Goal: Task Accomplishment & Management: Use online tool/utility

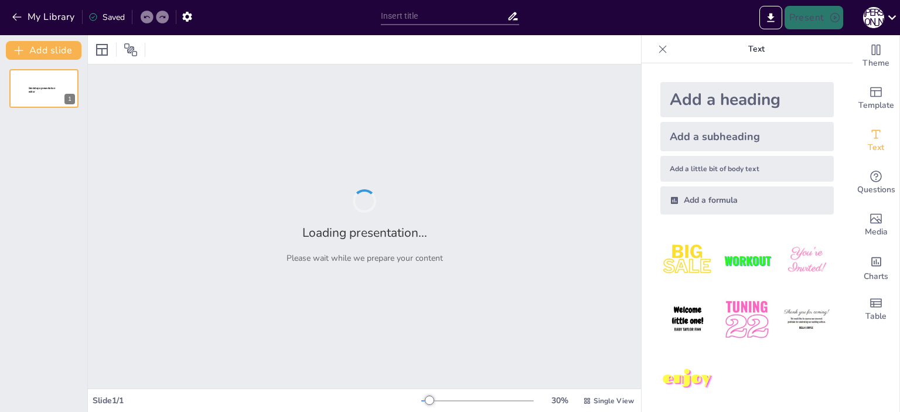
type input "Представники класу земноводних"
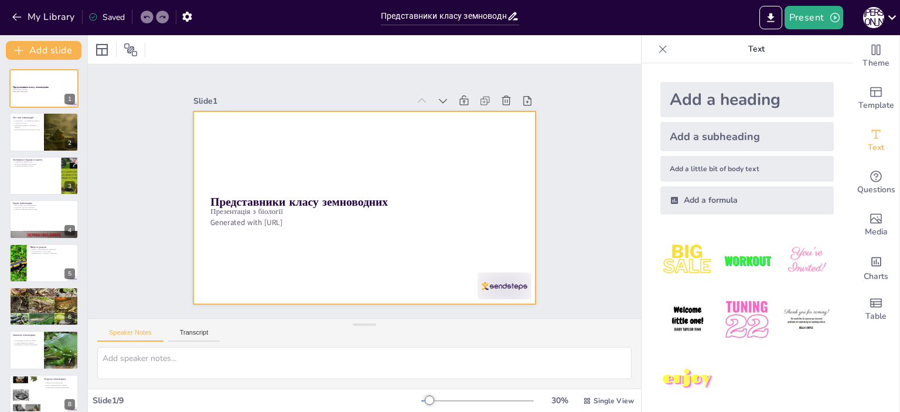
click at [492, 147] on div at bounding box center [362, 207] width 361 height 227
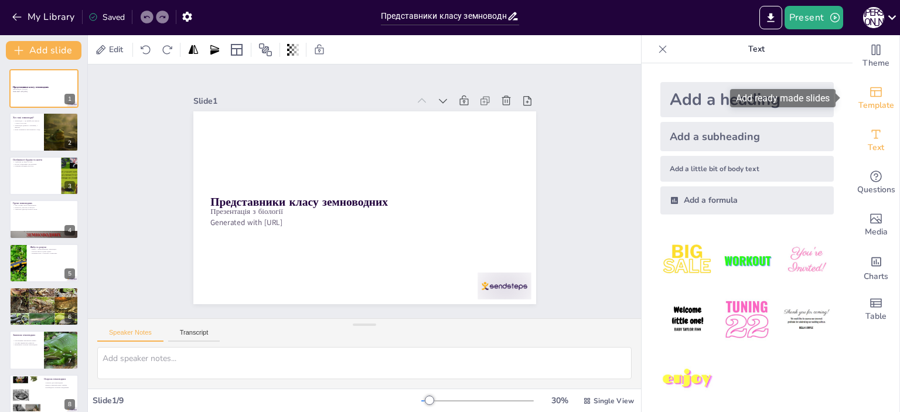
click at [866, 99] on span "Template" at bounding box center [877, 105] width 36 height 13
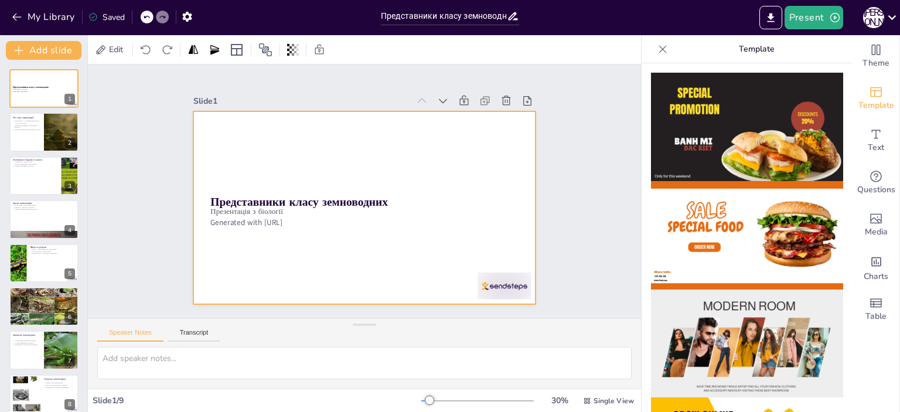
click at [285, 225] on div at bounding box center [364, 207] width 343 height 193
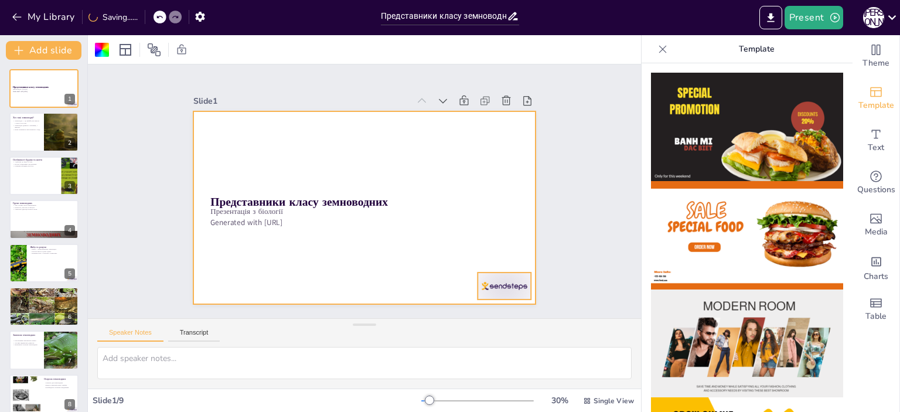
click at [503, 284] on div at bounding box center [494, 300] width 56 height 32
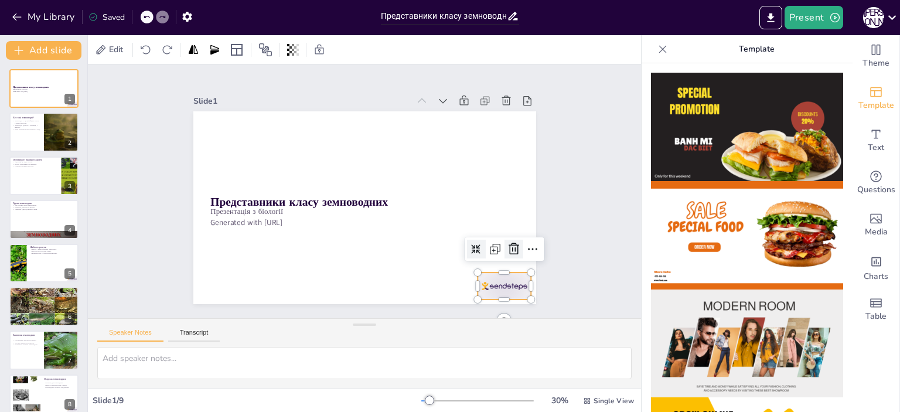
click at [507, 245] on icon at bounding box center [514, 249] width 14 height 14
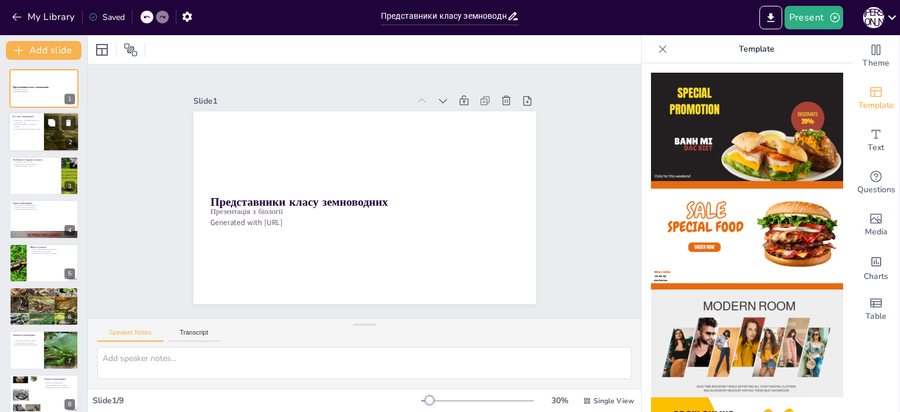
click at [51, 141] on div at bounding box center [61, 133] width 70 height 40
type textarea "Земноводні, відомі як амфібії, мають унікальну здатність жити в обох середовища…"
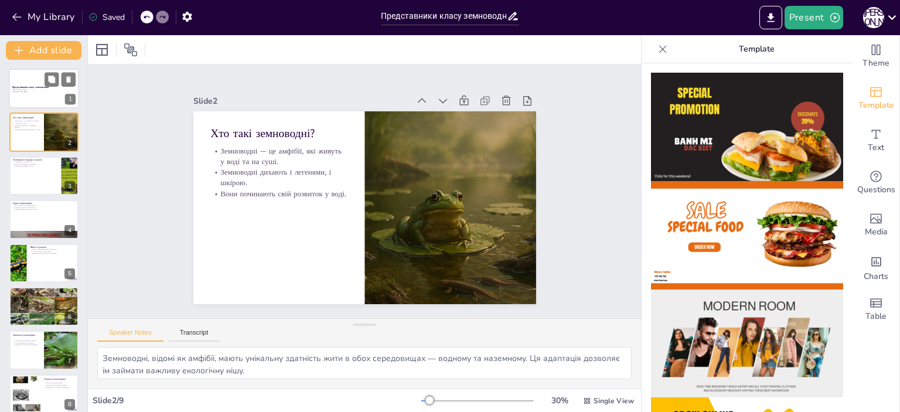
click at [49, 92] on p "Generated with [URL]" at bounding box center [43, 91] width 63 height 2
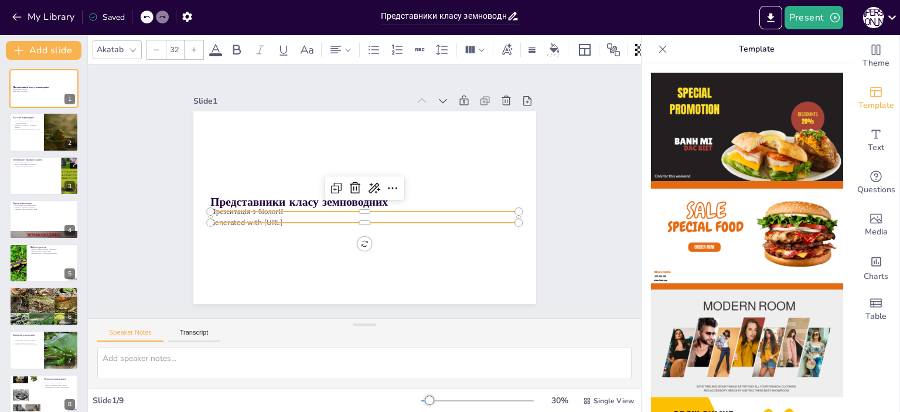
click at [265, 207] on p "Презентація з біології" at bounding box center [364, 211] width 308 height 11
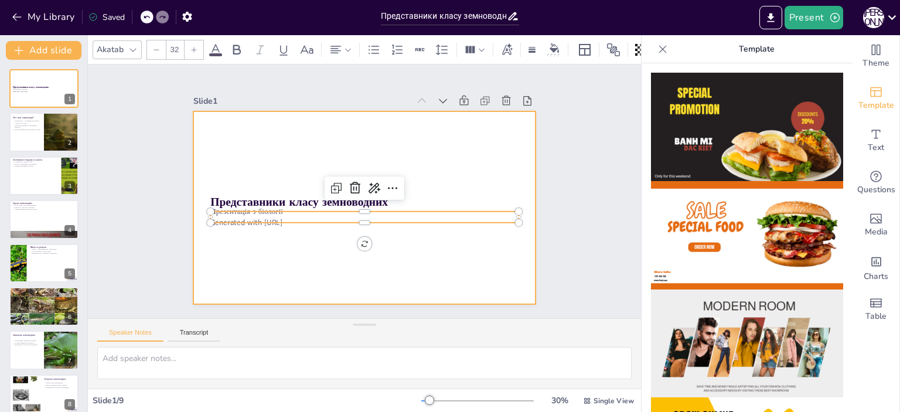
click at [427, 127] on div at bounding box center [364, 207] width 343 height 193
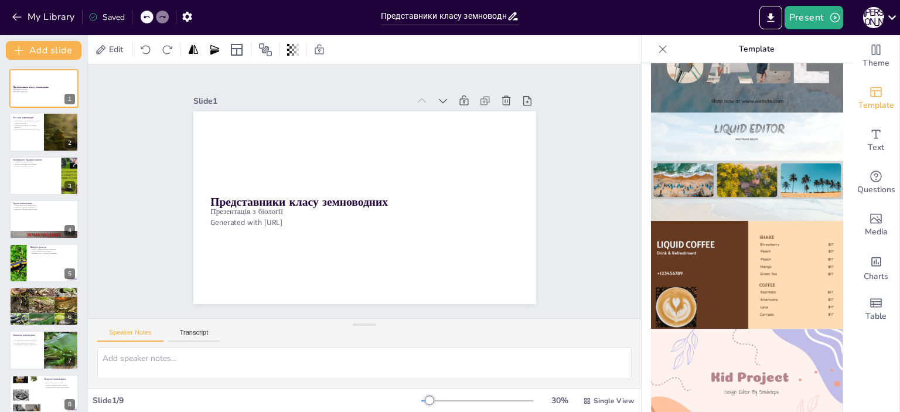
scroll to position [434, 0]
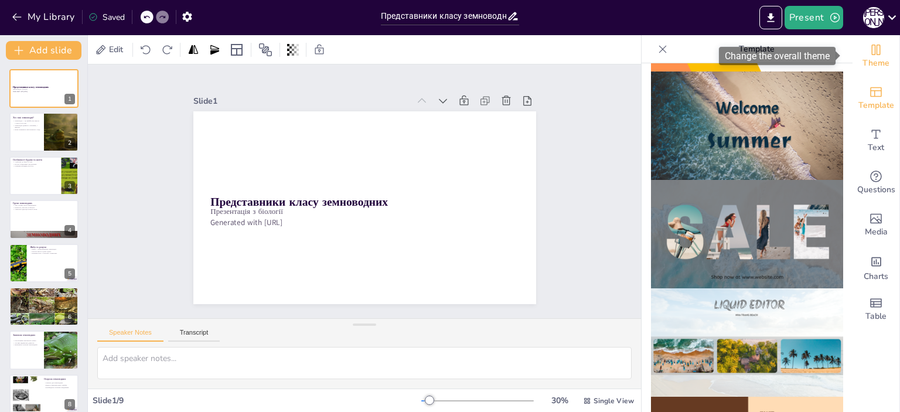
click at [873, 57] on span "Theme" at bounding box center [876, 63] width 27 height 13
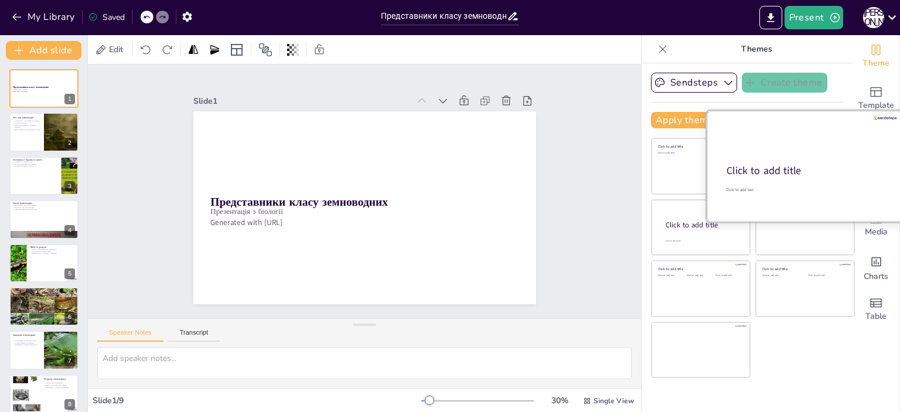
click at [795, 154] on div at bounding box center [805, 166] width 197 height 111
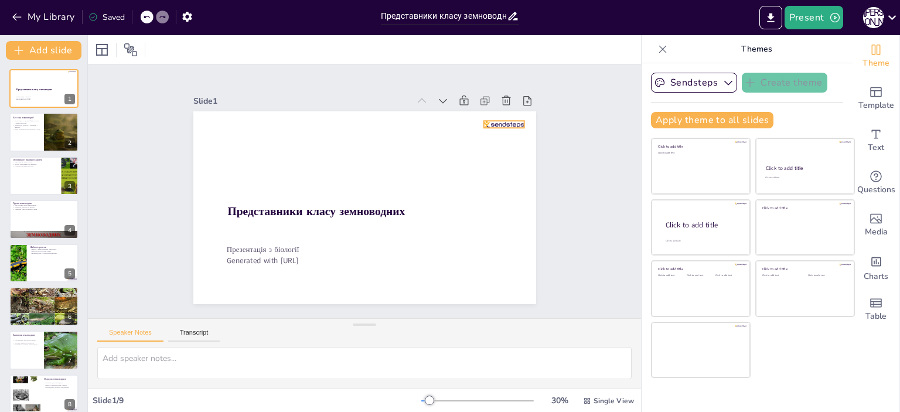
click at [502, 121] on div at bounding box center [504, 124] width 40 height 7
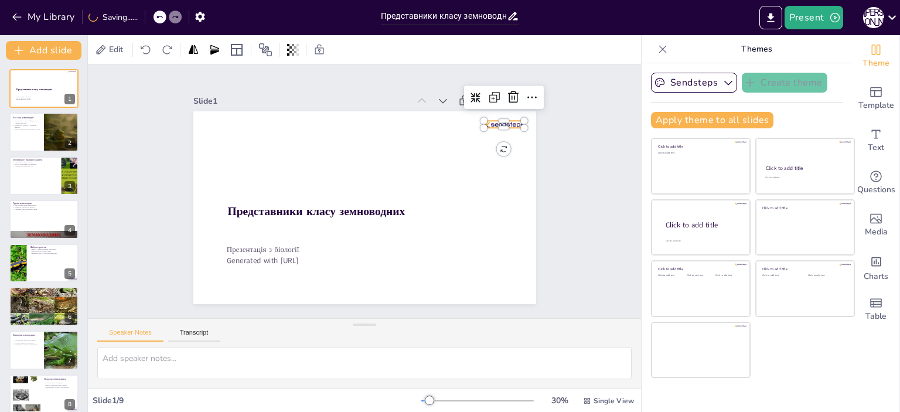
click at [508, 91] on icon at bounding box center [513, 97] width 11 height 12
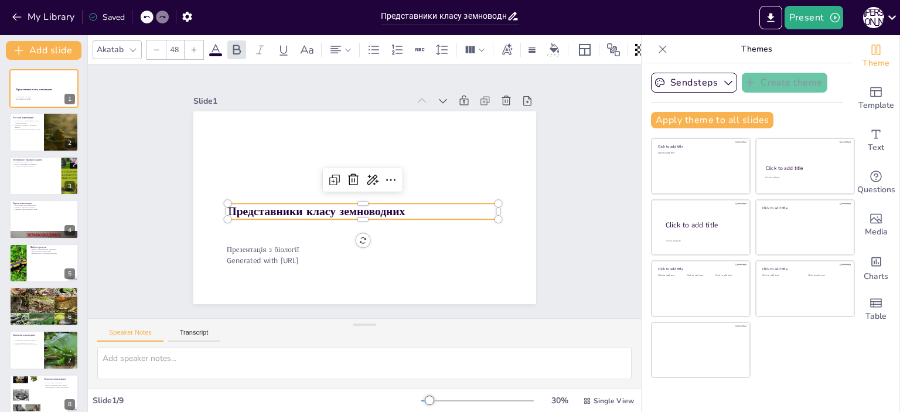
click at [330, 209] on strong "Представники класу земноводних" at bounding box center [316, 212] width 178 height 16
click at [26, 348] on div at bounding box center [44, 351] width 70 height 40
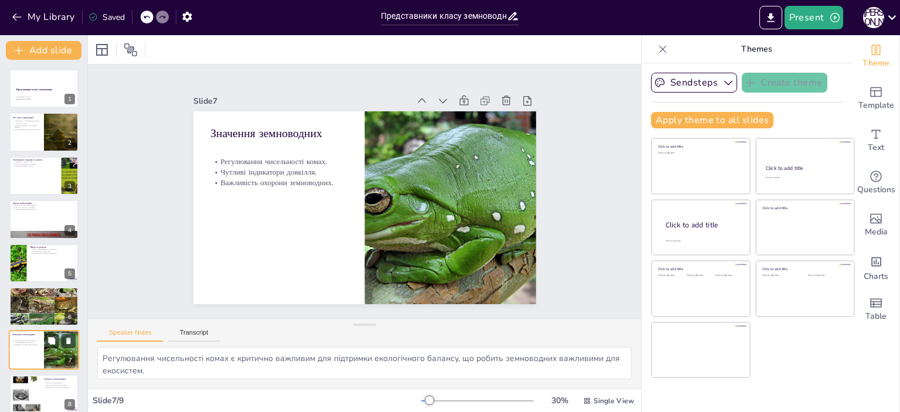
scroll to position [54, 0]
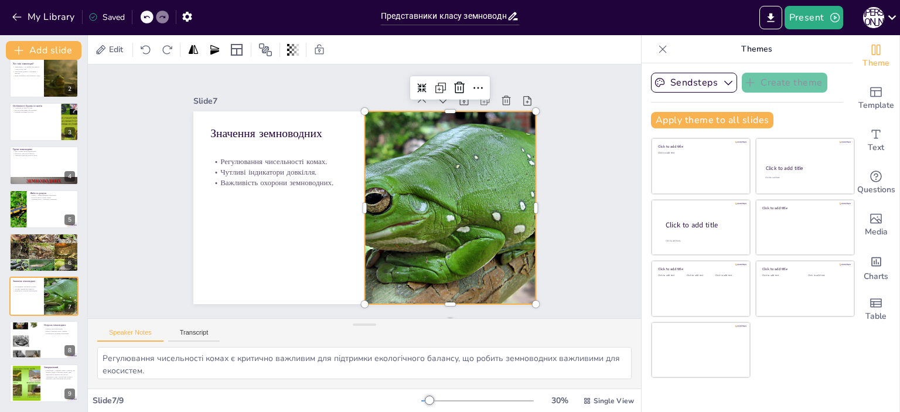
click at [445, 173] on div at bounding box center [450, 207] width 292 height 193
click at [445, 173] on div at bounding box center [447, 217] width 311 height 222
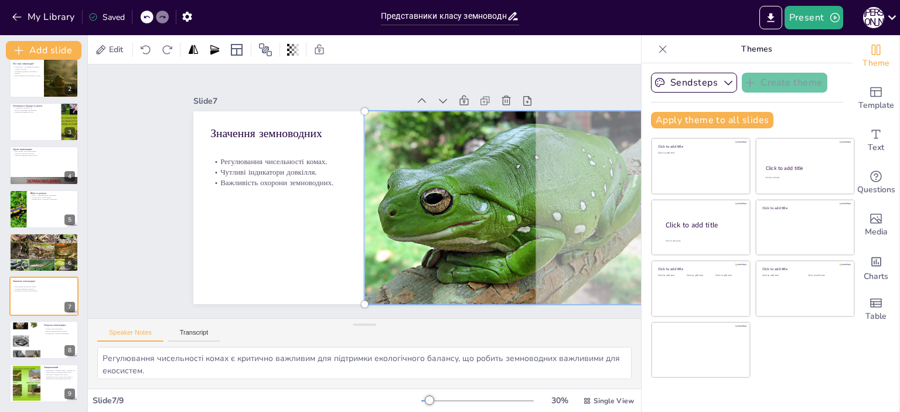
drag, startPoint x: 386, startPoint y: 185, endPoint x: 485, endPoint y: 189, distance: 98.6
click at [484, 189] on div at bounding box center [508, 223] width 326 height 238
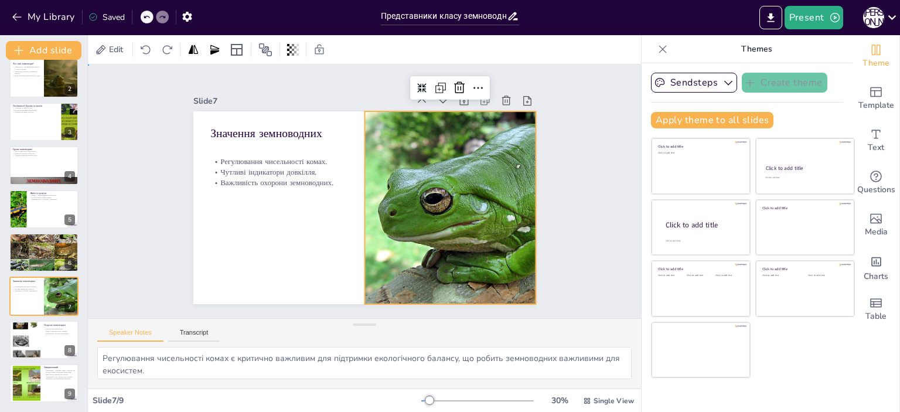
click at [572, 86] on div "Slide 1 Представники класу земноводних Презентація з біології Generated with [U…" at bounding box center [364, 191] width 553 height 254
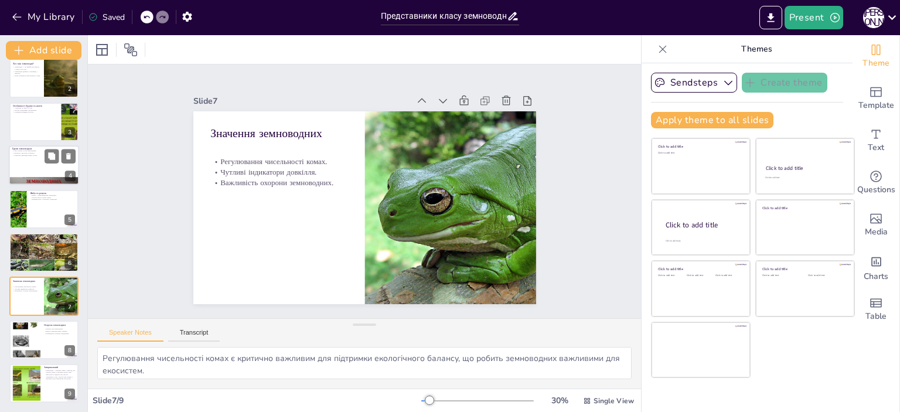
click at [49, 181] on div at bounding box center [44, 181] width 70 height 53
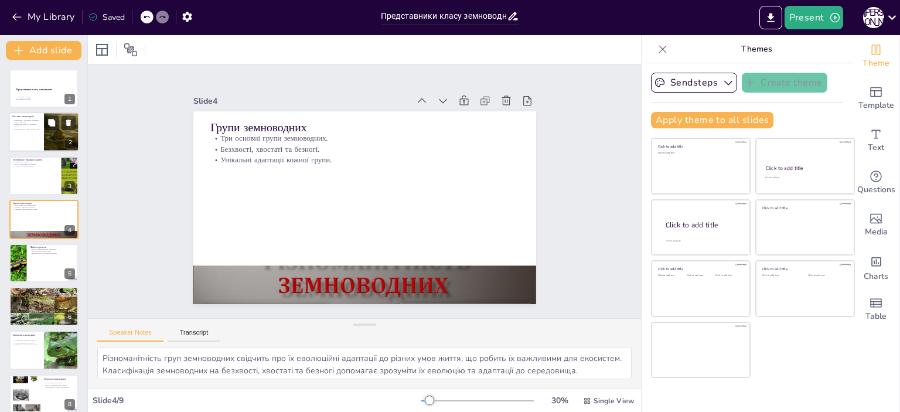
click at [46, 113] on div at bounding box center [61, 133] width 70 height 40
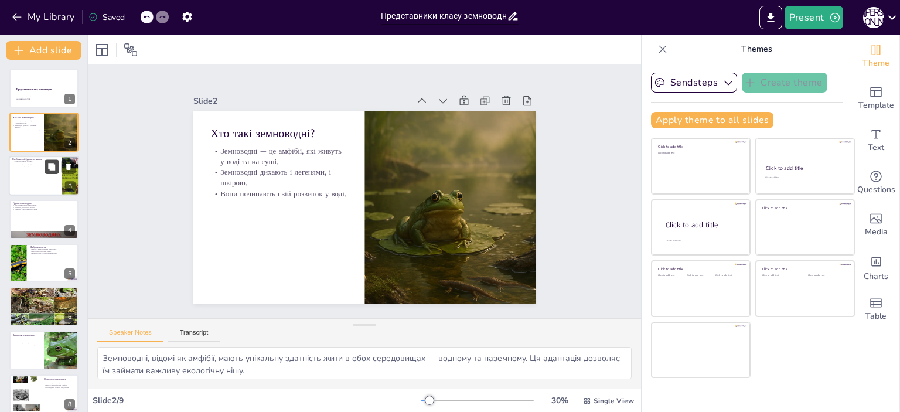
click at [47, 165] on icon at bounding box center [51, 166] width 8 height 8
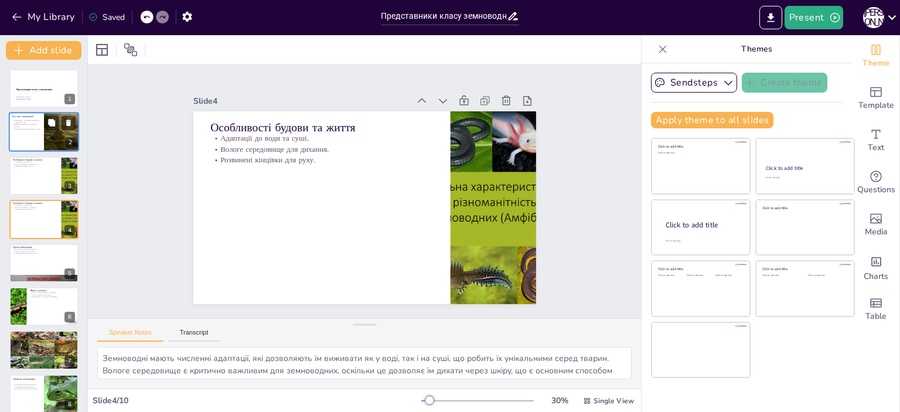
click at [40, 128] on p "Вони починають свій розвиток у воді." at bounding box center [26, 129] width 28 height 2
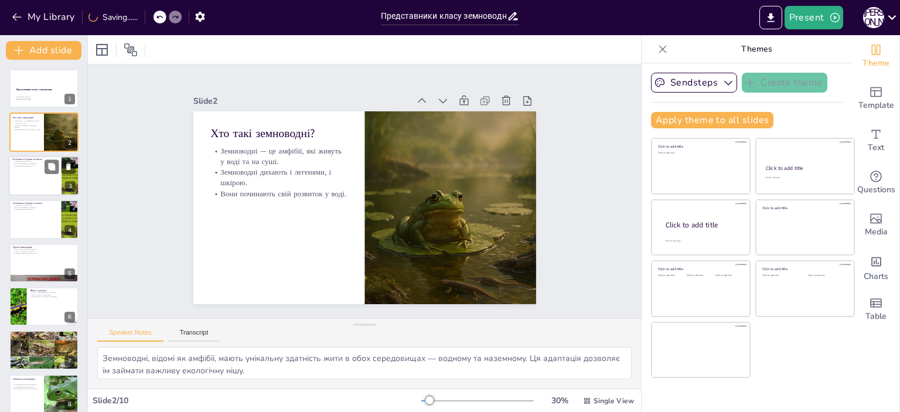
click at [26, 168] on div at bounding box center [44, 176] width 70 height 40
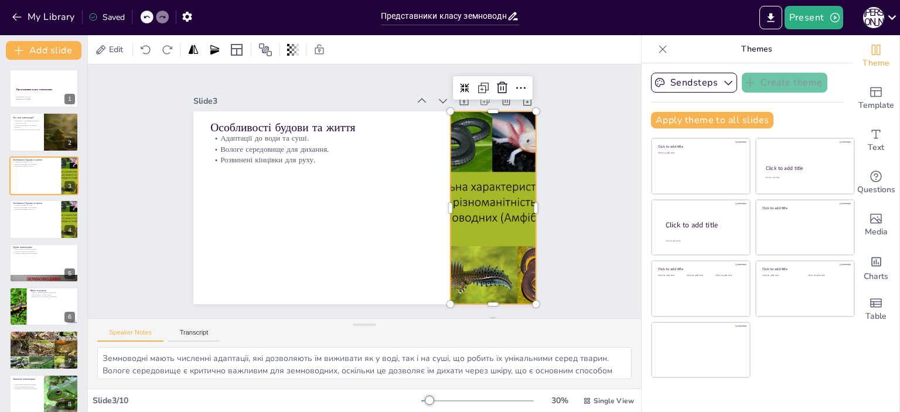
click at [472, 168] on div at bounding box center [493, 207] width 343 height 193
click at [472, 167] on div at bounding box center [493, 207] width 343 height 193
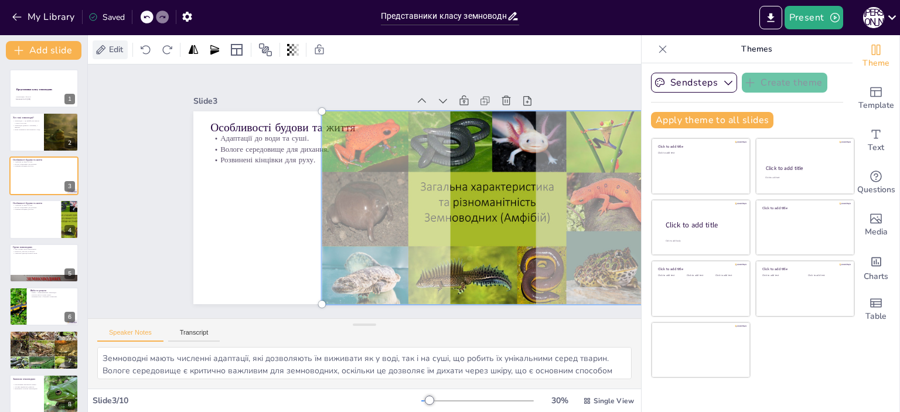
click at [117, 49] on span "Edit" at bounding box center [116, 49] width 19 height 11
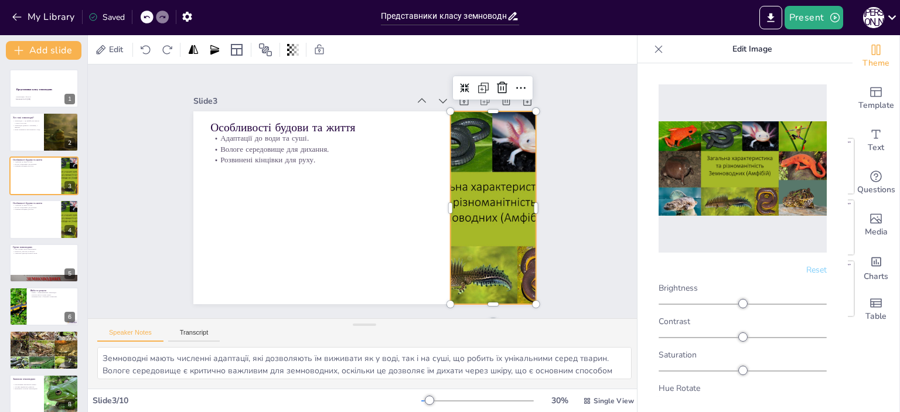
click at [748, 46] on p "Edit Image" at bounding box center [752, 49] width 168 height 28
click at [581, 161] on div "Slide 1 Представники класу земноводних Презентація з біології Generated with [U…" at bounding box center [364, 191] width 553 height 254
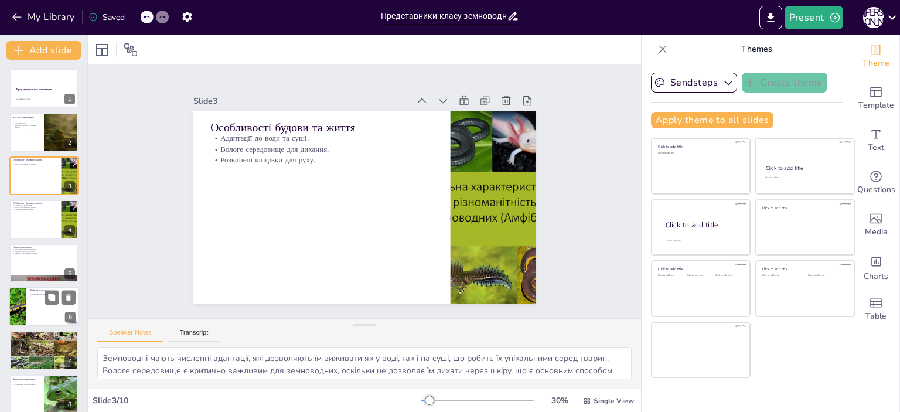
click at [39, 292] on p "Жаби — найпоширеніші земноводні." at bounding box center [53, 292] width 46 height 2
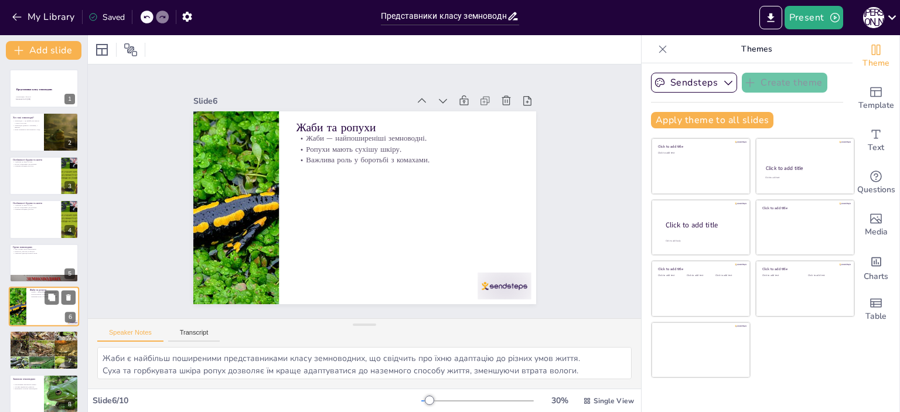
scroll to position [70, 0]
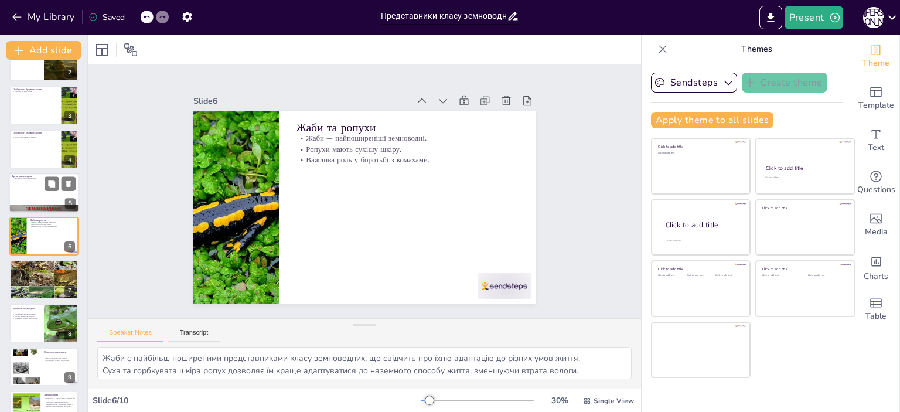
click at [53, 196] on div at bounding box center [44, 193] width 70 height 40
type textarea "Різноманітність груп земноводних свідчить про їх еволюційні адаптації до різних…"
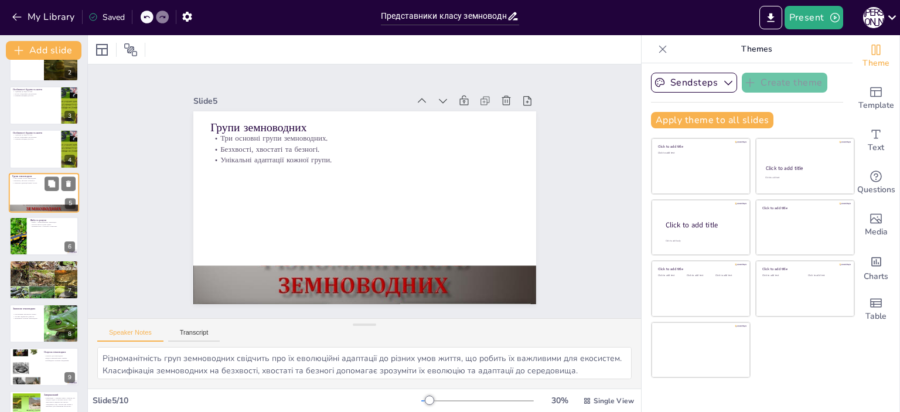
scroll to position [27, 0]
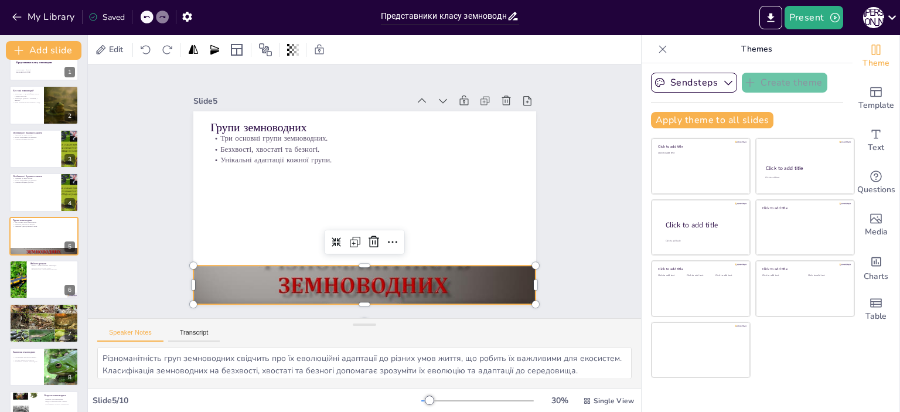
click at [440, 284] on div at bounding box center [364, 284] width 343 height 257
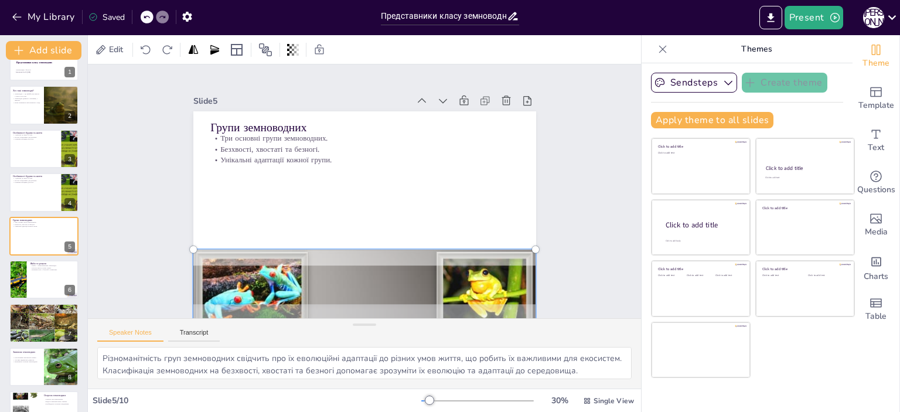
drag, startPoint x: 453, startPoint y: 272, endPoint x: 449, endPoint y: 362, distance: 90.4
click at [449, 362] on div "Slide 1 Представники класу земноводних Презентація з біології Generated with [U…" at bounding box center [364, 226] width 553 height 324
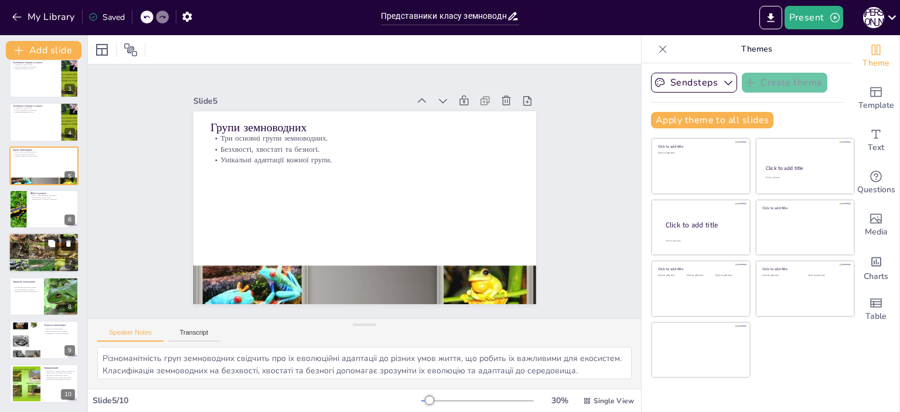
scroll to position [0, 0]
click at [35, 388] on div at bounding box center [25, 384] width 47 height 36
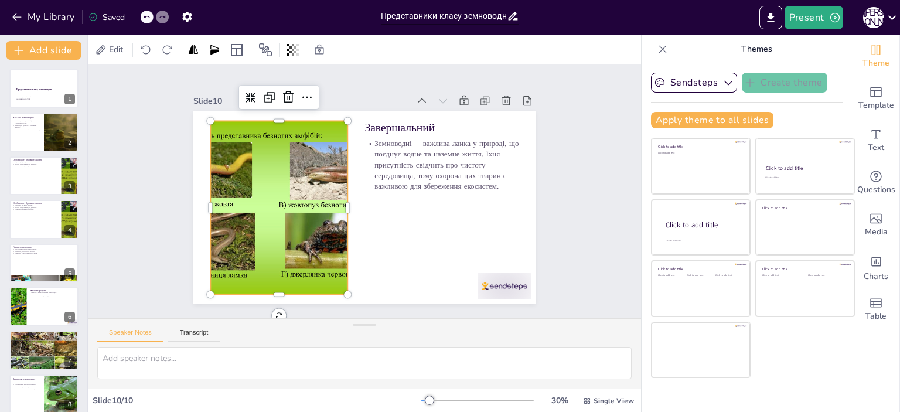
click at [251, 189] on div at bounding box center [279, 207] width 232 height 173
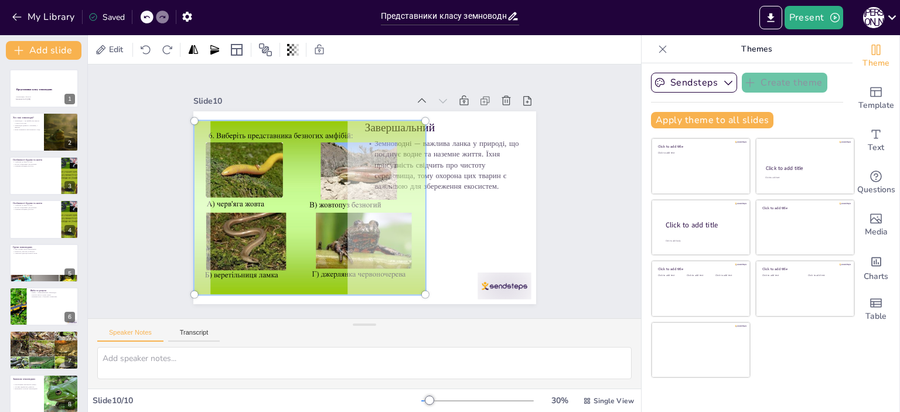
drag, startPoint x: 295, startPoint y: 188, endPoint x: 298, endPoint y: 199, distance: 11.1
click at [298, 199] on div at bounding box center [310, 208] width 246 height 188
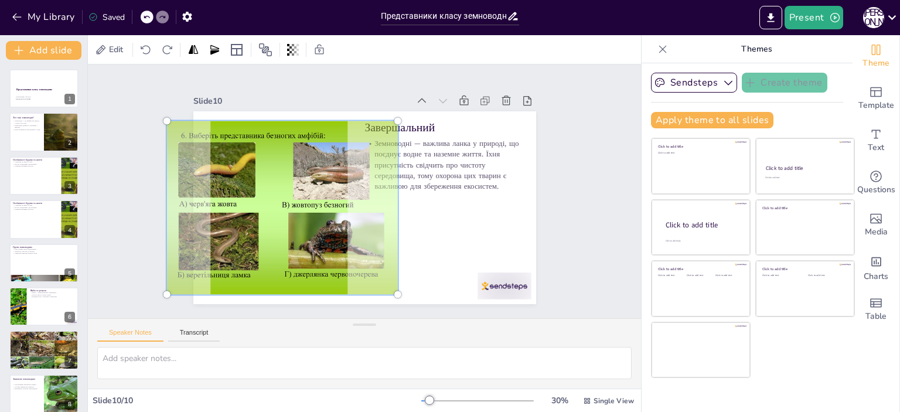
click at [598, 84] on div "Slide 1 Представники класу земноводних Презентація з біології Generated with [U…" at bounding box center [364, 191] width 577 height 310
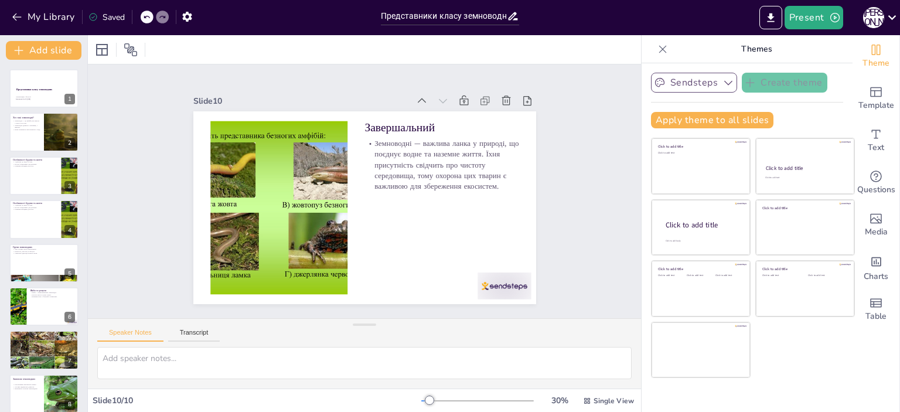
click at [688, 82] on button "Sendsteps" at bounding box center [694, 83] width 86 height 20
click at [598, 128] on div "Slide 1 Представники класу земноводних Презентація з біології Generated with [U…" at bounding box center [364, 191] width 553 height 254
click at [569, 124] on div "Slide 1 Представники класу земноводних Презентація з біології Generated with [U…" at bounding box center [365, 191] width 606 height 496
click at [30, 176] on div at bounding box center [44, 176] width 70 height 40
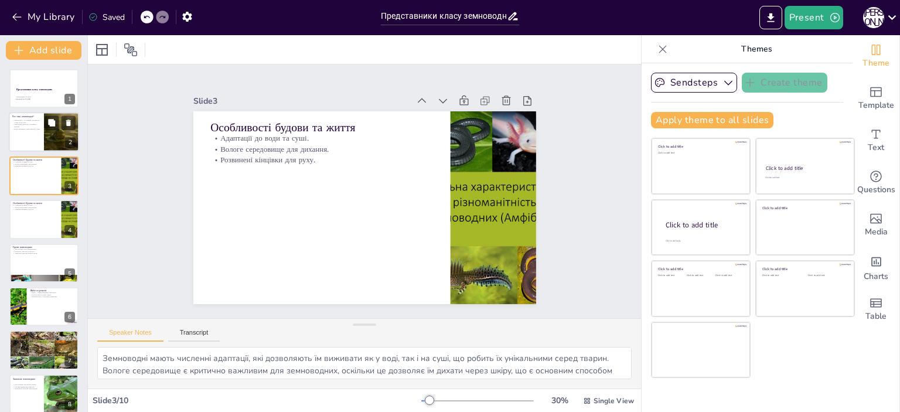
click at [25, 128] on p "Вони починають свій розвиток у воді." at bounding box center [26, 129] width 28 height 2
type textarea "Земноводні, відомі як амфібії, мають унікальну здатність жити в обох середовища…"
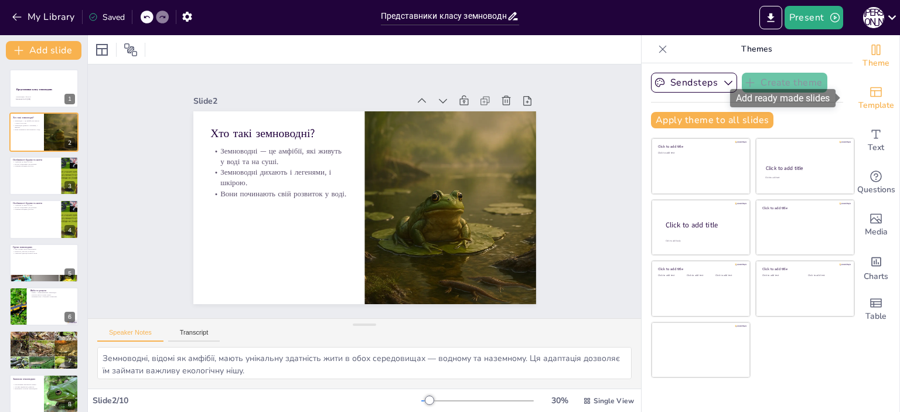
click at [875, 103] on span "Template" at bounding box center [877, 105] width 36 height 13
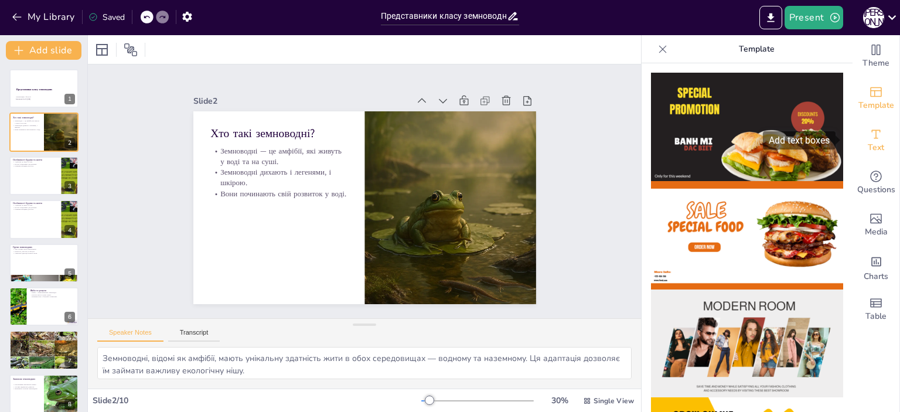
click at [871, 142] on span "Text" at bounding box center [876, 147] width 16 height 13
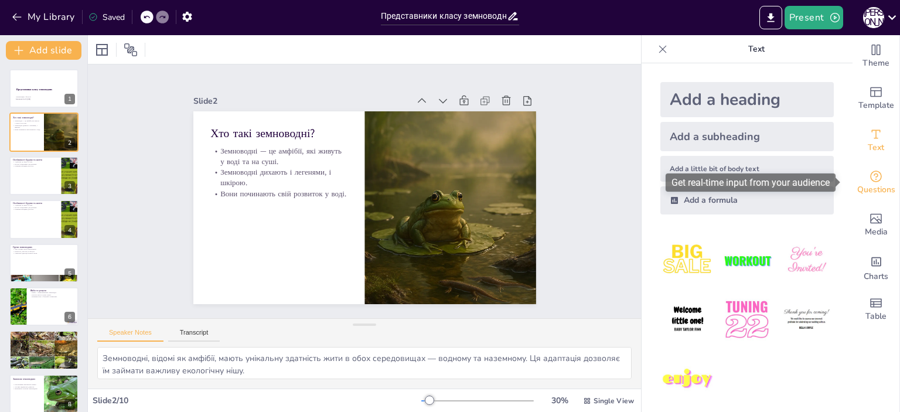
click at [877, 182] on div "Questions" at bounding box center [876, 183] width 47 height 42
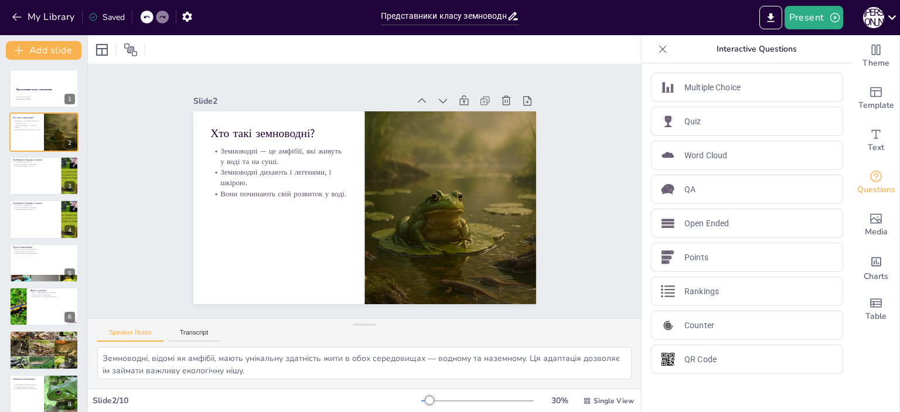
click at [657, 47] on icon at bounding box center [663, 49] width 12 height 12
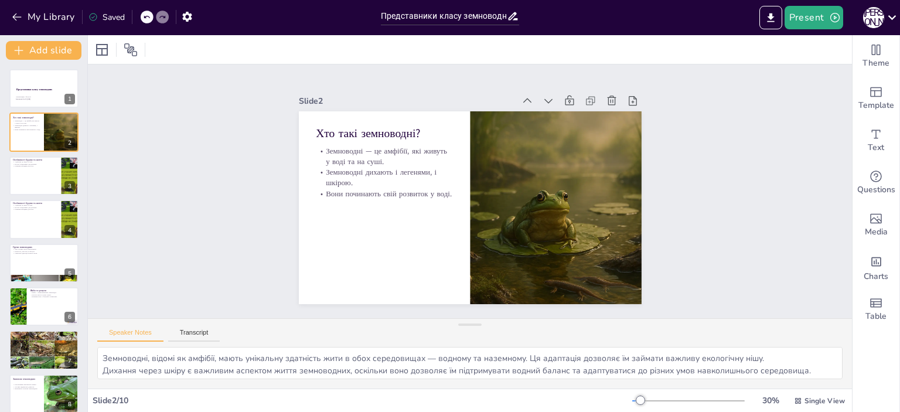
click at [763, 117] on div "Slide 1 Представники класу земноводних Презентація з біології Generated with [U…" at bounding box center [470, 191] width 764 height 254
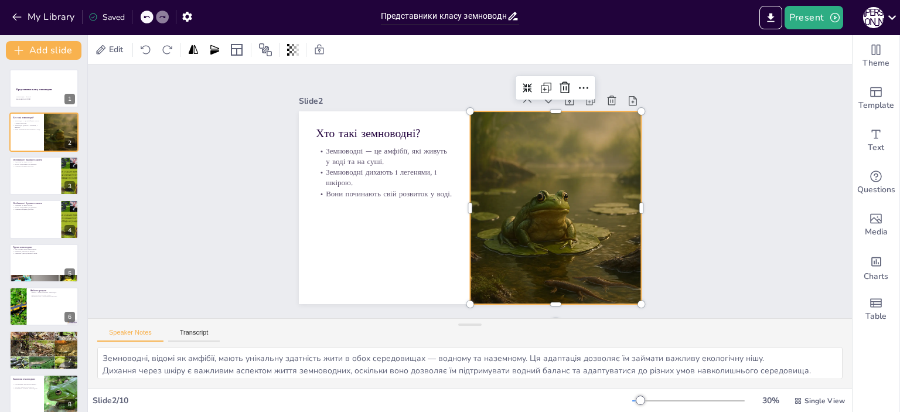
click at [607, 168] on div at bounding box center [556, 207] width 343 height 193
click at [185, 15] on icon "button" at bounding box center [186, 17] width 9 height 10
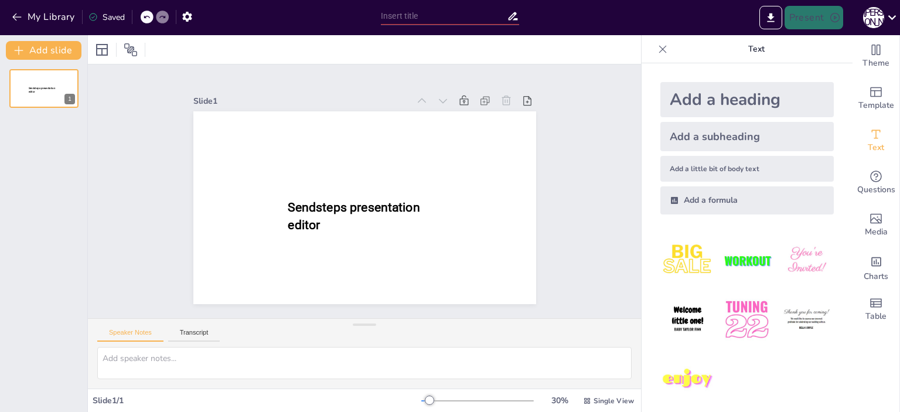
type input "Представники класу земноводних"
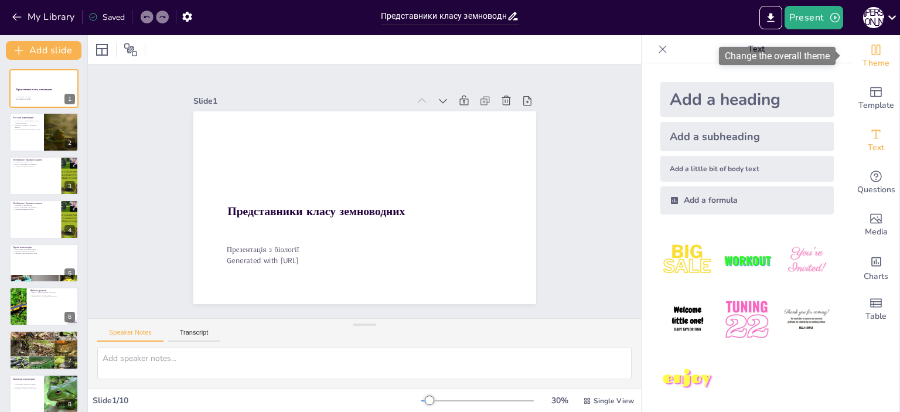
click at [873, 49] on icon "Change the overall theme" at bounding box center [876, 50] width 14 height 14
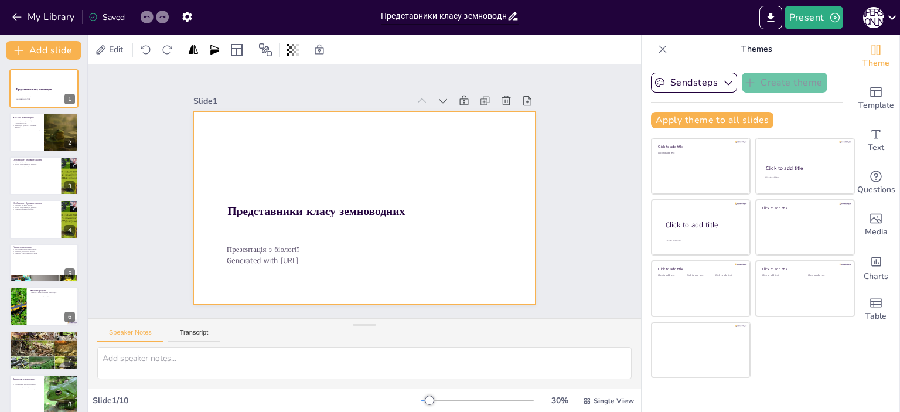
click at [515, 165] on div at bounding box center [364, 207] width 343 height 193
click at [126, 49] on icon at bounding box center [125, 50] width 14 height 14
click at [53, 125] on icon at bounding box center [51, 123] width 7 height 7
type textarea "Земноводні, відомі як амфібії, мають унікальну здатність жити в обох середовища…"
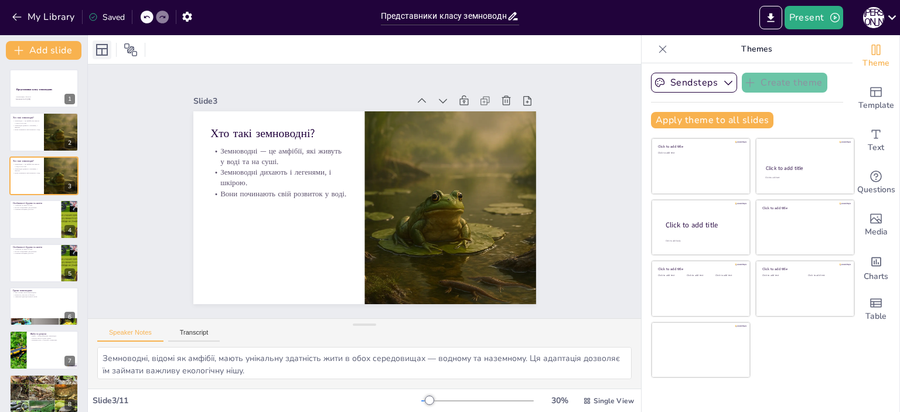
click at [103, 46] on icon at bounding box center [102, 50] width 14 height 14
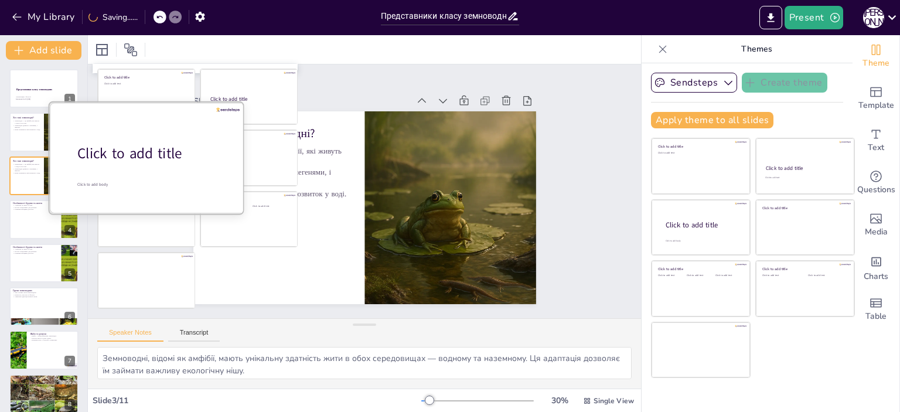
click at [138, 158] on div "Click to add title" at bounding box center [151, 154] width 149 height 20
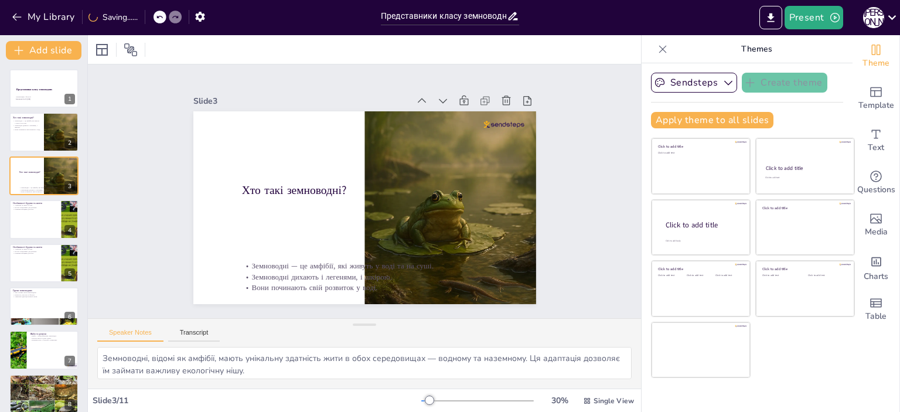
click at [162, 18] on icon at bounding box center [159, 16] width 7 height 7
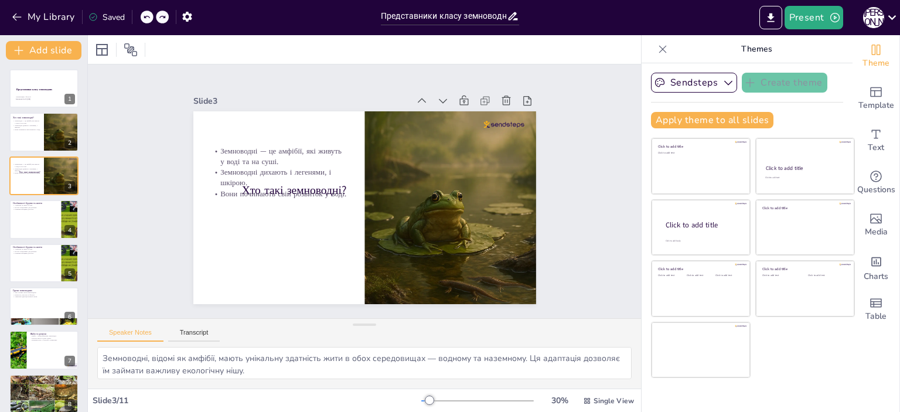
click at [147, 16] on icon at bounding box center [146, 16] width 7 height 7
click at [773, 8] on button "Export to PowerPoint" at bounding box center [771, 17] width 23 height 23
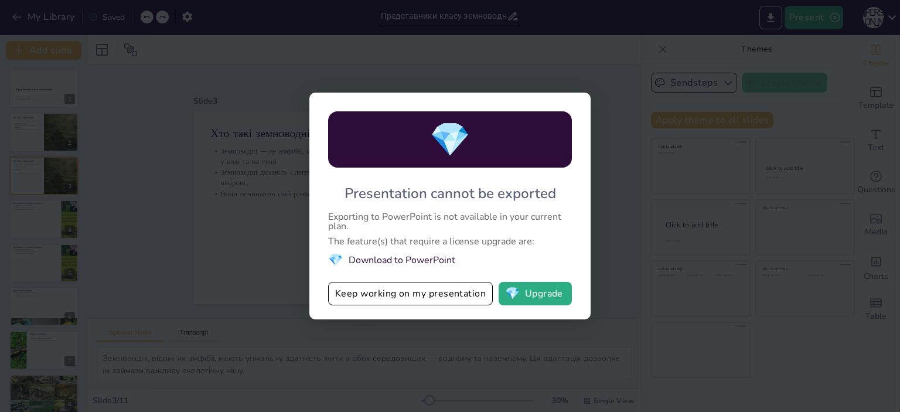
click at [437, 263] on li "💎 Download to PowerPoint" at bounding box center [450, 260] width 244 height 16
click at [347, 256] on li "💎 Download to PowerPoint" at bounding box center [450, 260] width 244 height 16
click at [450, 263] on li "💎 Download to PowerPoint" at bounding box center [450, 260] width 244 height 16
click at [429, 297] on button "Keep working on my presentation" at bounding box center [410, 293] width 165 height 23
